Goal: Check status: Check status

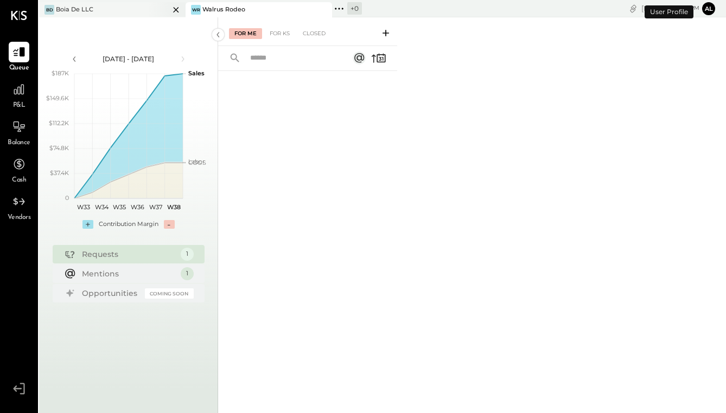
click at [151, 11] on div at bounding box center [167, 9] width 38 height 15
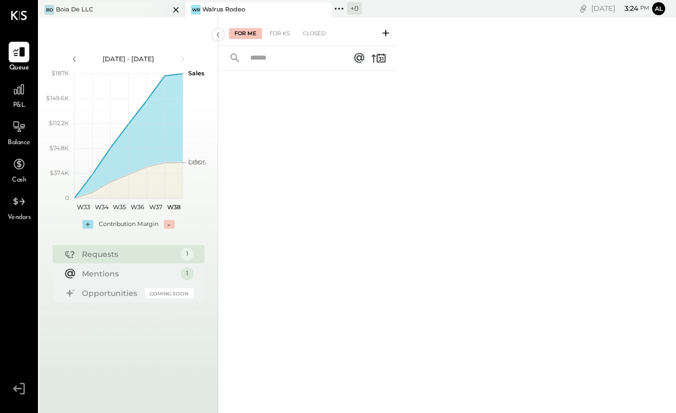
click at [154, 6] on div at bounding box center [167, 9] width 38 height 15
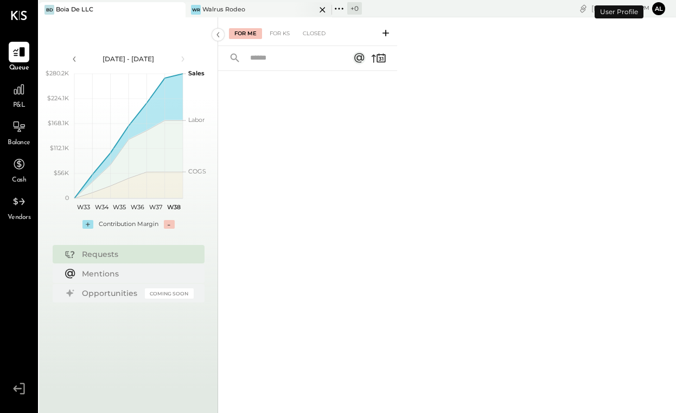
click at [240, 8] on div "Walrus Rodeo" at bounding box center [223, 9] width 43 height 9
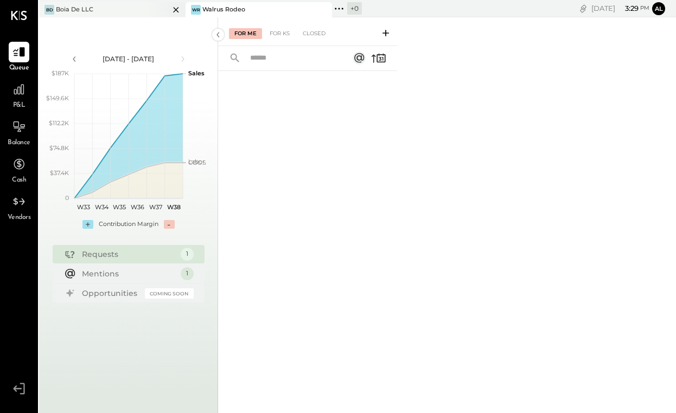
click at [106, 11] on div "[PERSON_NAME] De LLC" at bounding box center [104, 10] width 130 height 10
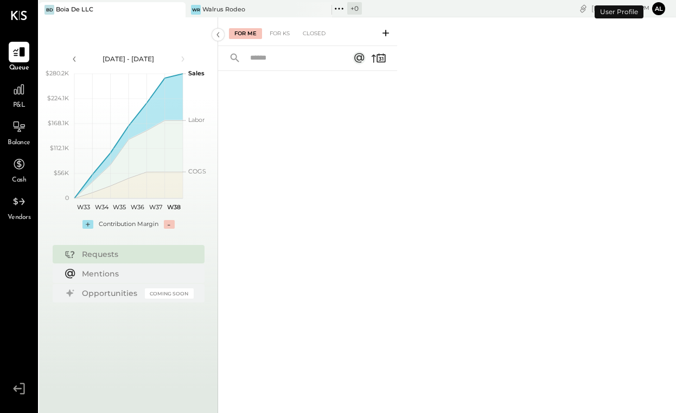
click at [14, 103] on span "P&L" at bounding box center [19, 106] width 12 height 10
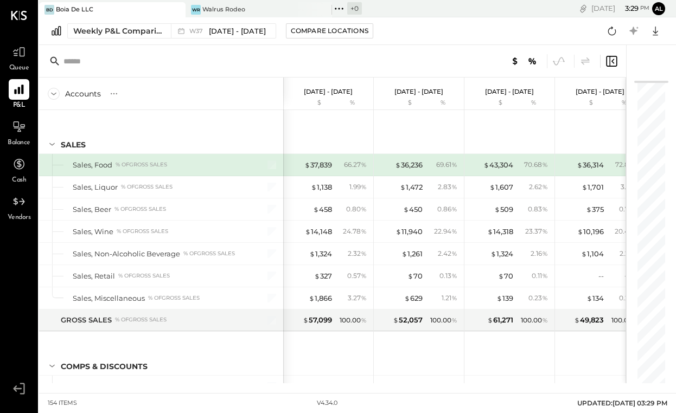
click at [235, 42] on div "Weekly P&L Comparison W37 [DATE] - [DATE] Compare Locations Google Sheets Excel" at bounding box center [357, 31] width 637 height 28
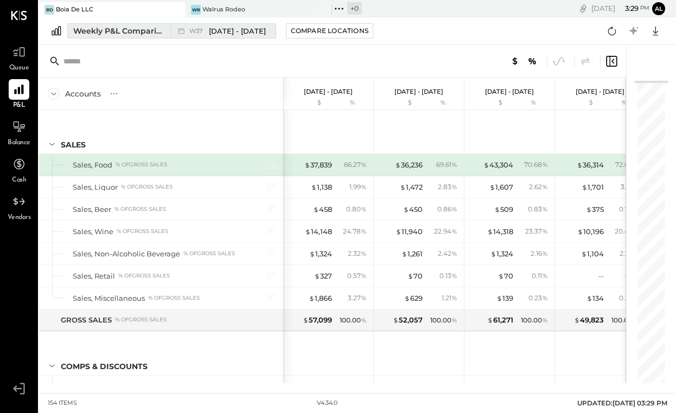
click at [235, 35] on span "[DATE] - [DATE]" at bounding box center [237, 31] width 57 height 10
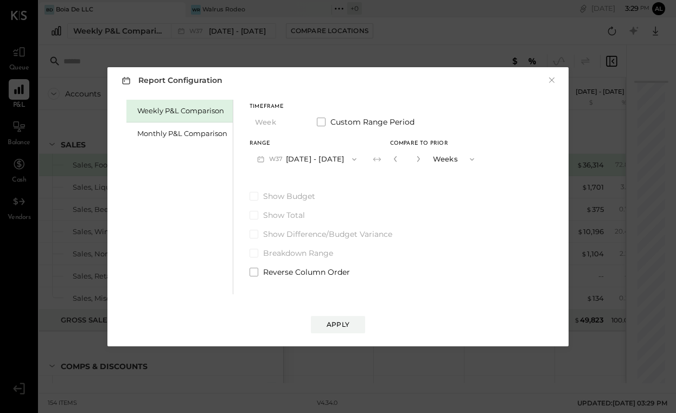
click at [318, 156] on button "W37 [DATE] - [DATE]" at bounding box center [307, 159] width 114 height 20
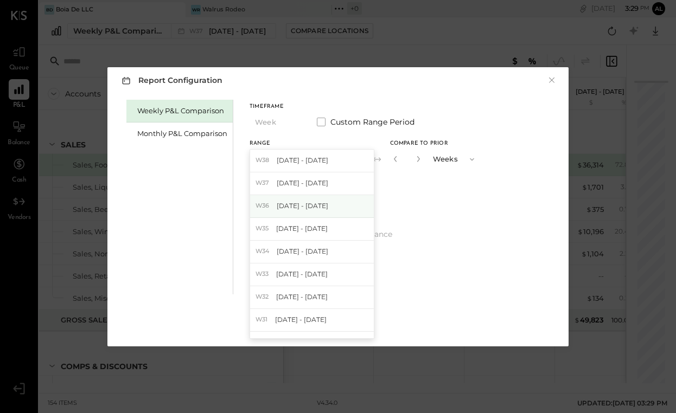
click at [311, 209] on span "[DATE] - [DATE]" at bounding box center [303, 205] width 52 height 9
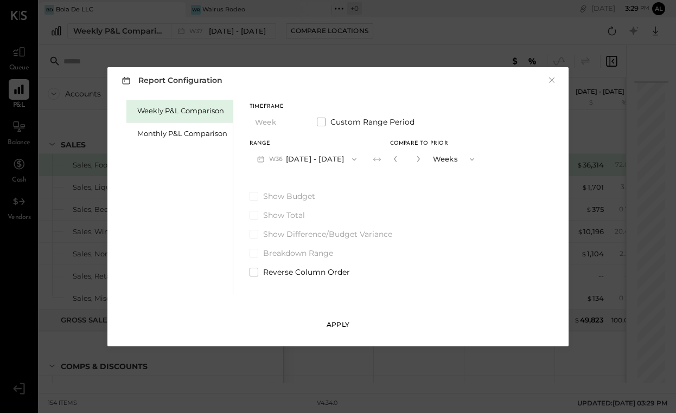
click at [348, 331] on button "Apply" at bounding box center [338, 324] width 54 height 17
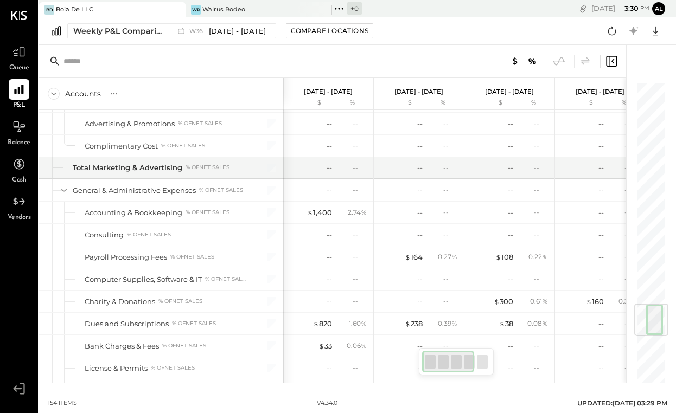
drag, startPoint x: 442, startPoint y: 367, endPoint x: 421, endPoint y: 369, distance: 21.3
click at [421, 369] on div at bounding box center [456, 361] width 75 height 27
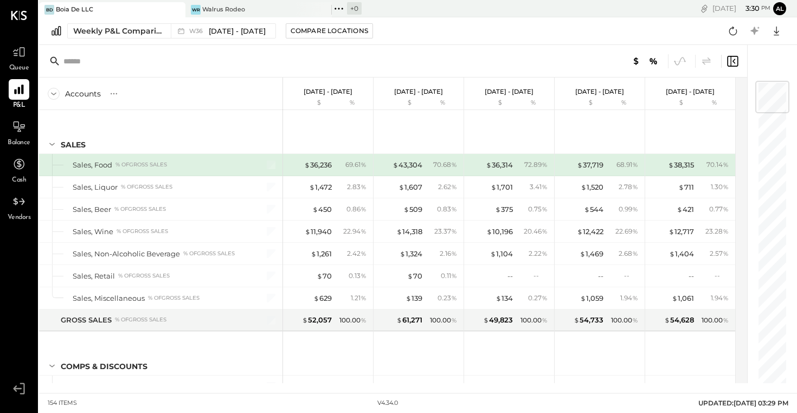
click at [56, 96] on icon at bounding box center [54, 94] width 12 height 12
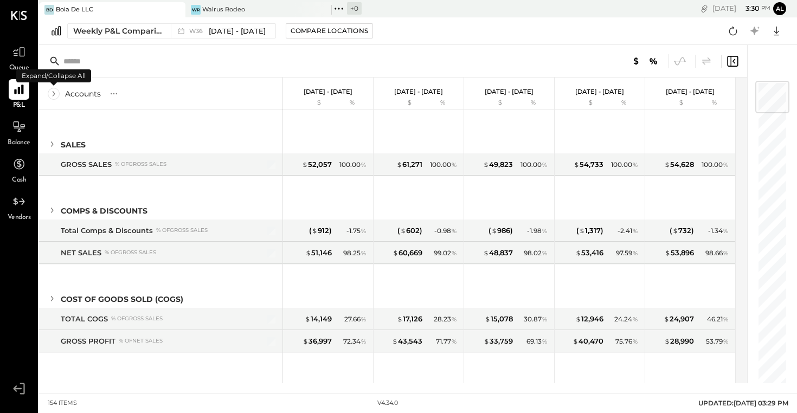
click at [56, 96] on icon at bounding box center [54, 94] width 12 height 12
